Goal: Feedback & Contribution: Leave review/rating

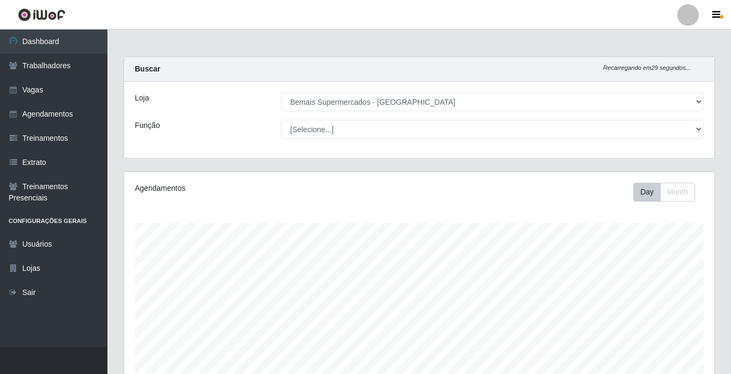
select select "250"
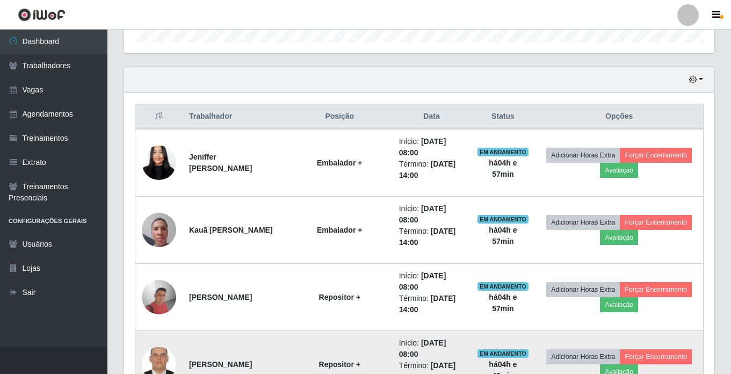
scroll to position [404, 0]
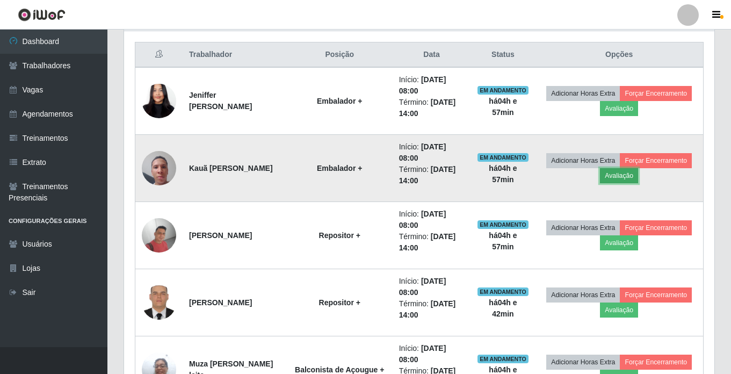
click at [638, 177] on button "Avaliação" at bounding box center [619, 175] width 38 height 15
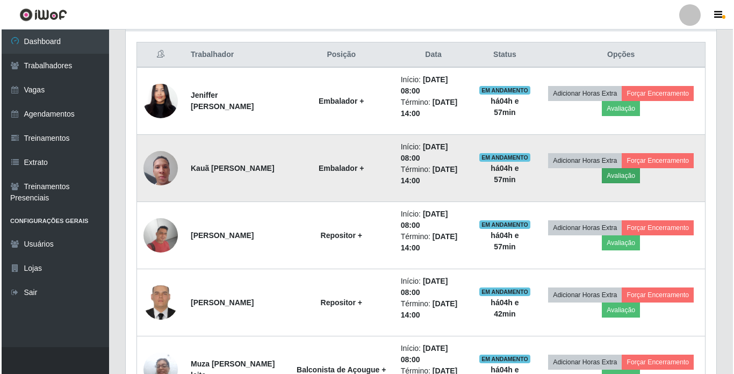
scroll to position [223, 585]
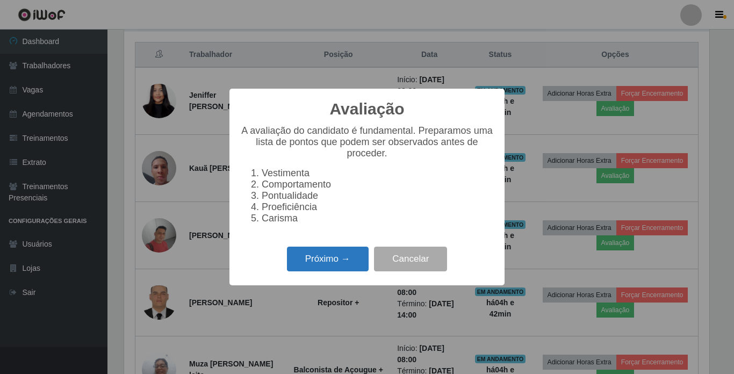
click at [333, 264] on button "Próximo →" at bounding box center [328, 259] width 82 height 25
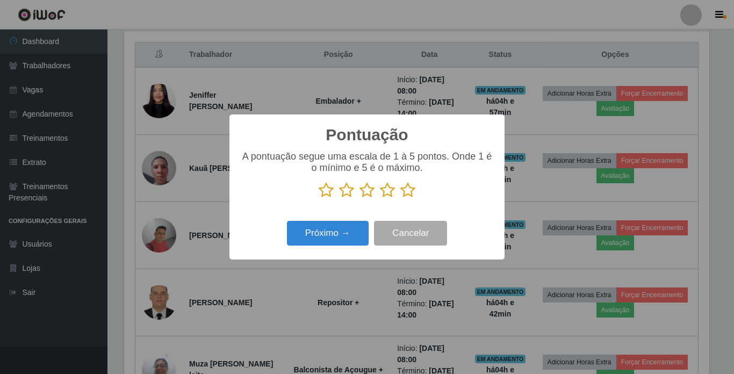
scroll to position [537068, 536706]
click at [409, 193] on icon at bounding box center [407, 190] width 15 height 16
click at [400, 198] on input "radio" at bounding box center [400, 198] width 0 height 0
click at [321, 235] on button "Próximo →" at bounding box center [328, 233] width 82 height 25
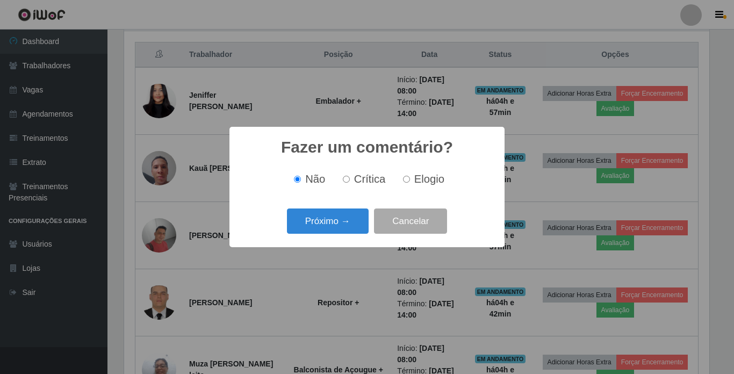
click at [404, 178] on input "Elogio" at bounding box center [406, 179] width 7 height 7
radio input "true"
click at [331, 219] on button "Próximo →" at bounding box center [328, 220] width 82 height 25
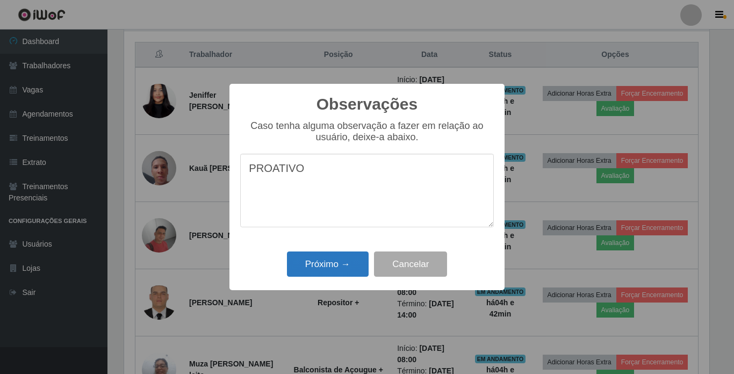
type textarea "PROATIVO"
click at [320, 258] on button "Próximo →" at bounding box center [328, 263] width 82 height 25
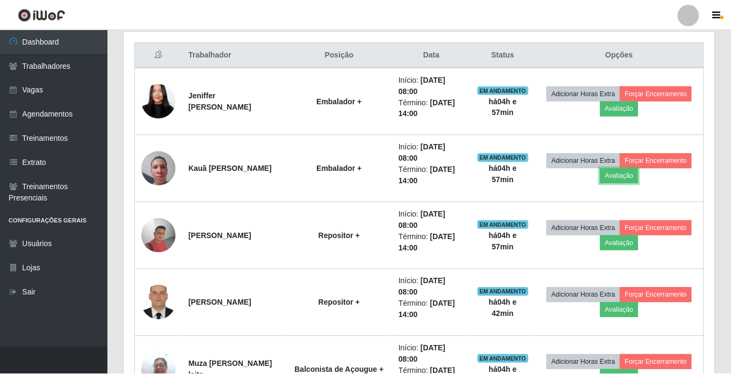
scroll to position [223, 590]
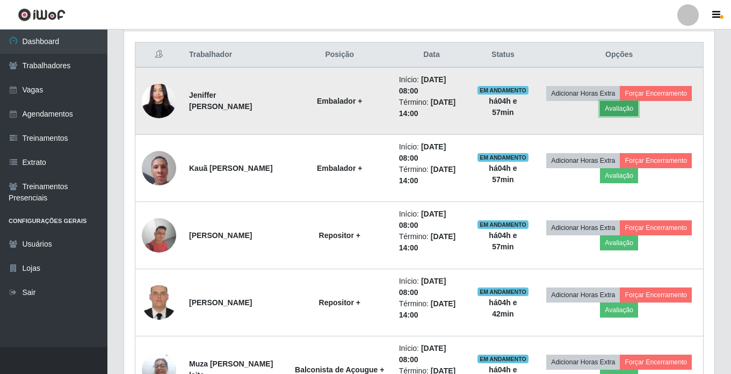
click at [638, 109] on button "Avaliação" at bounding box center [619, 108] width 38 height 15
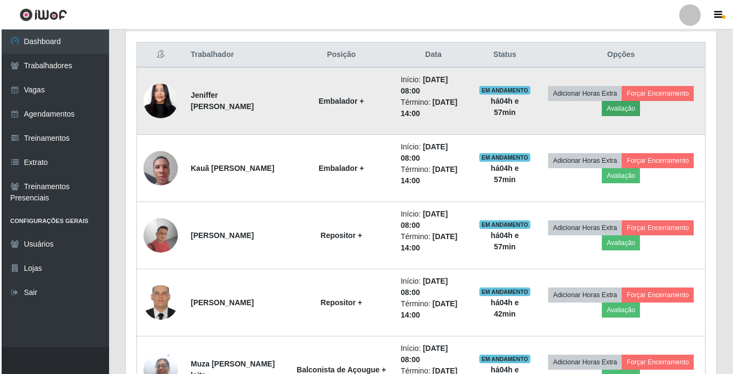
scroll to position [223, 585]
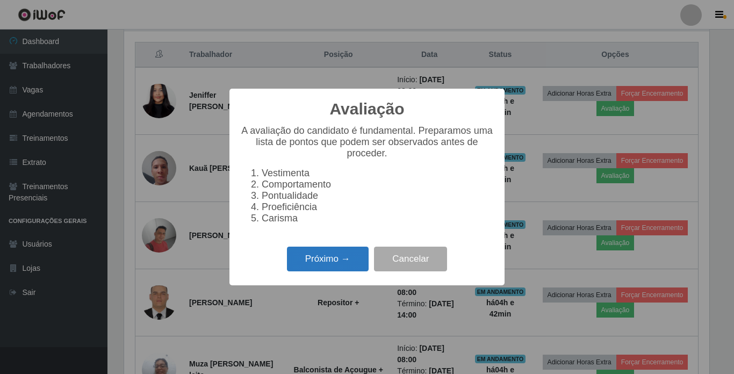
click at [340, 268] on button "Próximo →" at bounding box center [328, 259] width 82 height 25
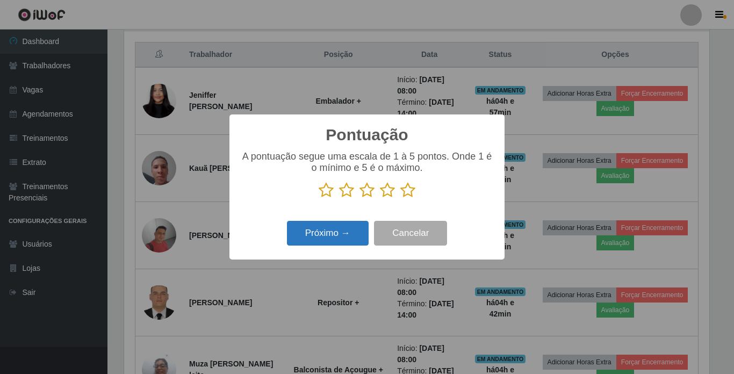
scroll to position [537068, 536706]
click at [405, 190] on icon at bounding box center [407, 190] width 15 height 16
click at [400, 198] on input "radio" at bounding box center [400, 198] width 0 height 0
click at [334, 228] on button "Próximo →" at bounding box center [328, 233] width 82 height 25
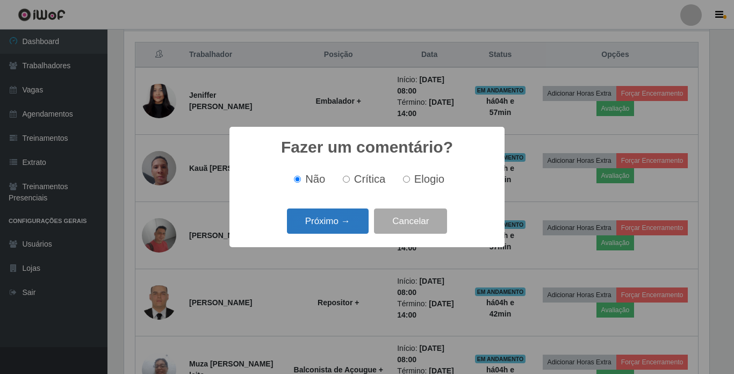
click at [332, 220] on button "Próximo →" at bounding box center [328, 220] width 82 height 25
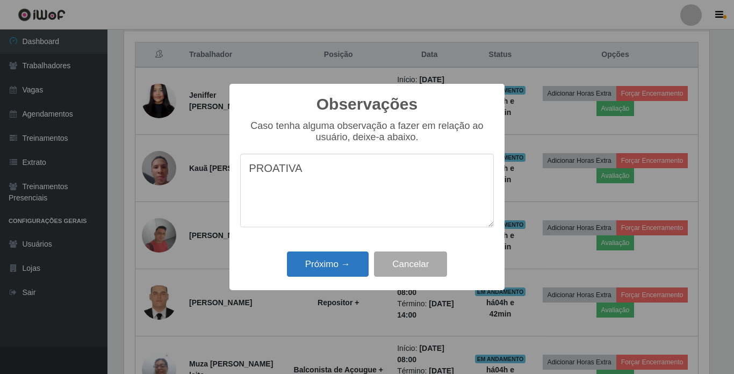
type textarea "PROATIVA"
click at [320, 275] on button "Próximo →" at bounding box center [328, 263] width 82 height 25
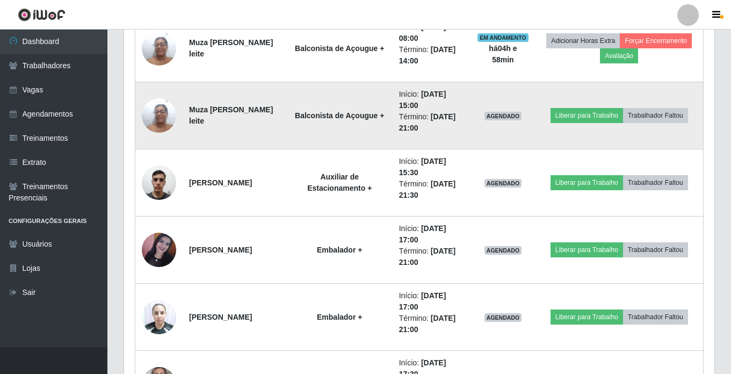
scroll to position [726, 0]
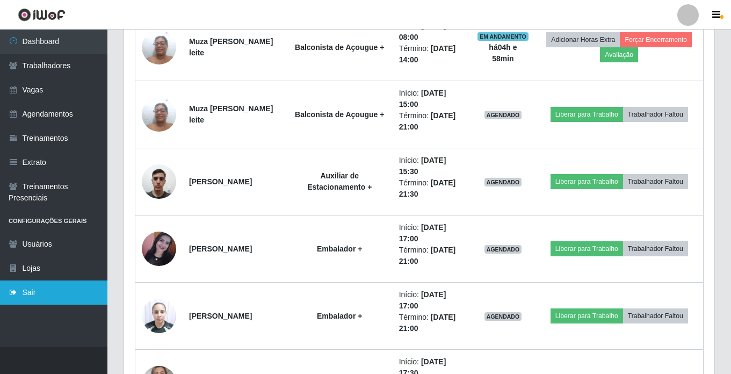
click at [42, 297] on link "Sair" at bounding box center [53, 292] width 107 height 24
